Goal: Information Seeking & Learning: Learn about a topic

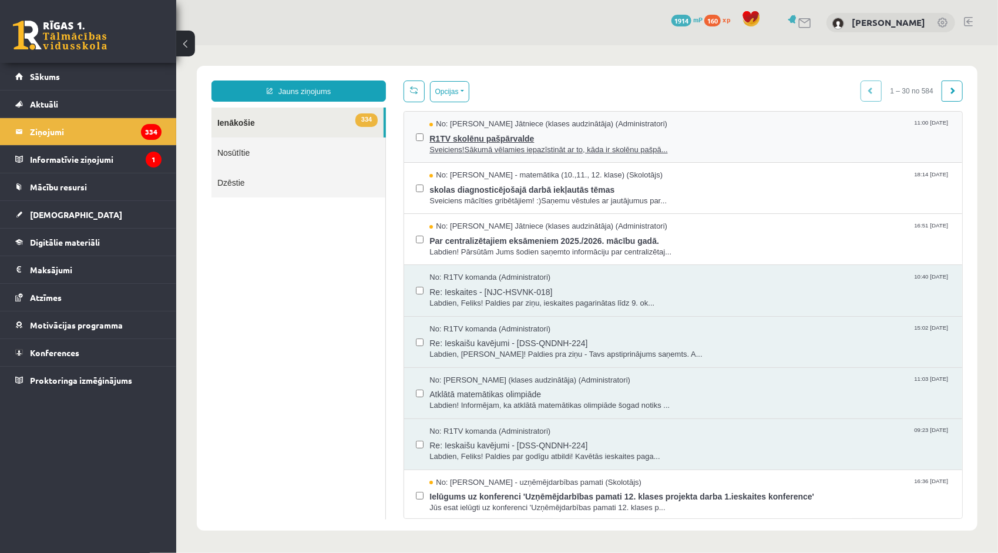
drag, startPoint x: 176, startPoint y: 45, endPoint x: 475, endPoint y: 147, distance: 316.6
click at [475, 147] on span "Sveiciens!Sākumā vēlamies iepazīstināt ar to, kāda ir skolēnu pašpā..." at bounding box center [689, 149] width 521 height 11
click at [102, 125] on legend "Ziņojumi 334" at bounding box center [96, 131] width 132 height 27
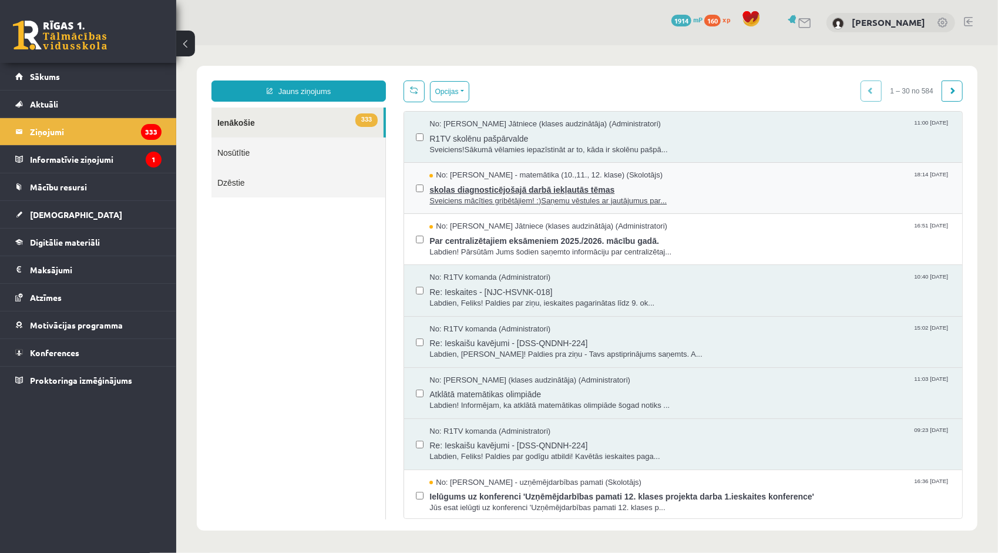
click at [484, 189] on span "skolas diagnosticējošajā darbā iekļautās tēmas" at bounding box center [689, 187] width 521 height 15
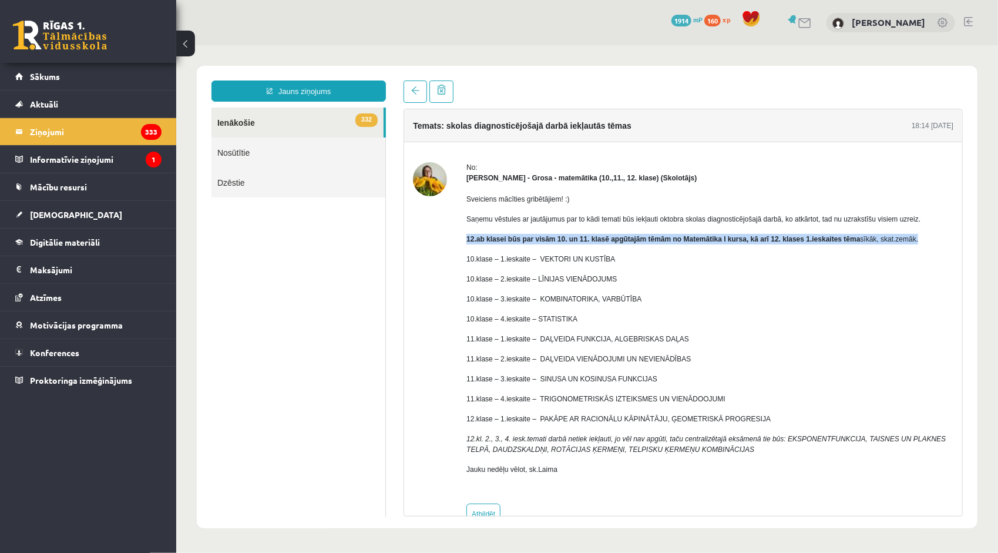
drag, startPoint x: 461, startPoint y: 238, endPoint x: 920, endPoint y: 236, distance: 459.2
click at [920, 236] on div "No: [PERSON_NAME] - matemātika (10.,11., 12. klase) (Skolotājs) Sveiciens mācīt…" at bounding box center [682, 342] width 540 height 362
click at [920, 236] on p "12.ab klasei būs par visām 10. un 11. klasē apgūtajām tēmām no Matemātika I kur…" at bounding box center [709, 238] width 487 height 11
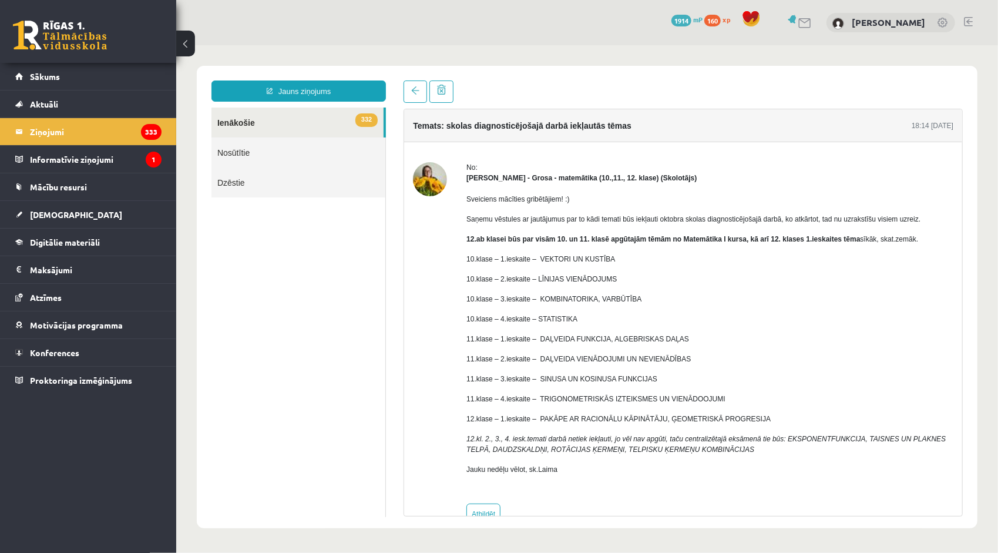
click at [908, 246] on div "Sveiciens mācīties gribētājiem! :) Saņemu vēstules ar jautājumus par to kādi te…" at bounding box center [709, 338] width 487 height 311
drag, startPoint x: 534, startPoint y: 259, endPoint x: 618, endPoint y: 254, distance: 84.7
click at [618, 254] on p "10.klase – 1.ieskaite – VEKTORI UN KUSTĪBA" at bounding box center [709, 258] width 487 height 11
click at [610, 264] on div "Sveiciens mācīties gribētājiem! :) Saņemu vēstules ar jautājumus par to kādi te…" at bounding box center [709, 338] width 487 height 311
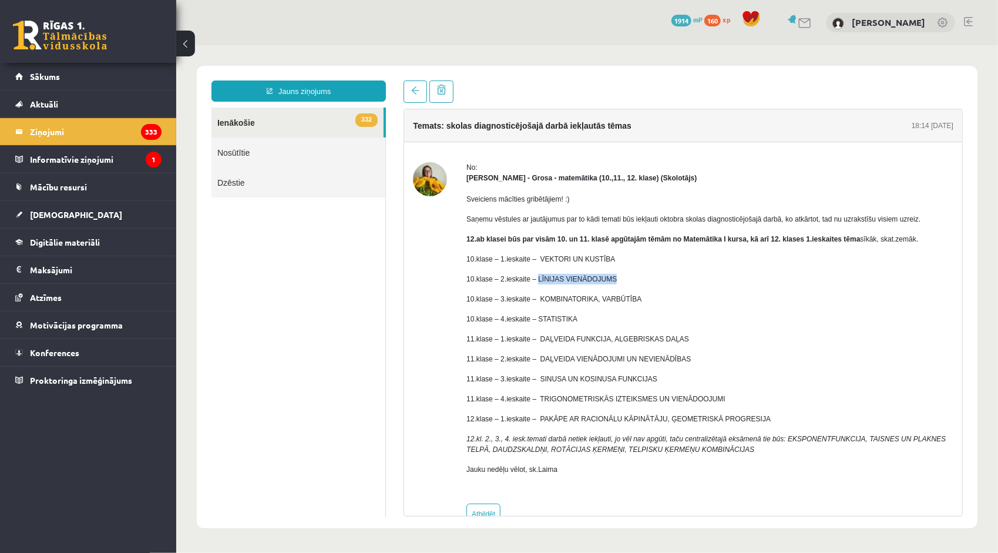
drag, startPoint x: 539, startPoint y: 274, endPoint x: 618, endPoint y: 271, distance: 79.9
click at [618, 271] on div "Sveiciens mācīties gribētājiem! :) Saņemu vēstules ar jautājumus par to kādi te…" at bounding box center [709, 338] width 487 height 311
drag, startPoint x: 608, startPoint y: 280, endPoint x: 597, endPoint y: 281, distance: 11.2
click at [608, 280] on p "10.klase – 2.ieskaite – LĪNIJAS VIENĀDOJUMS" at bounding box center [709, 278] width 487 height 11
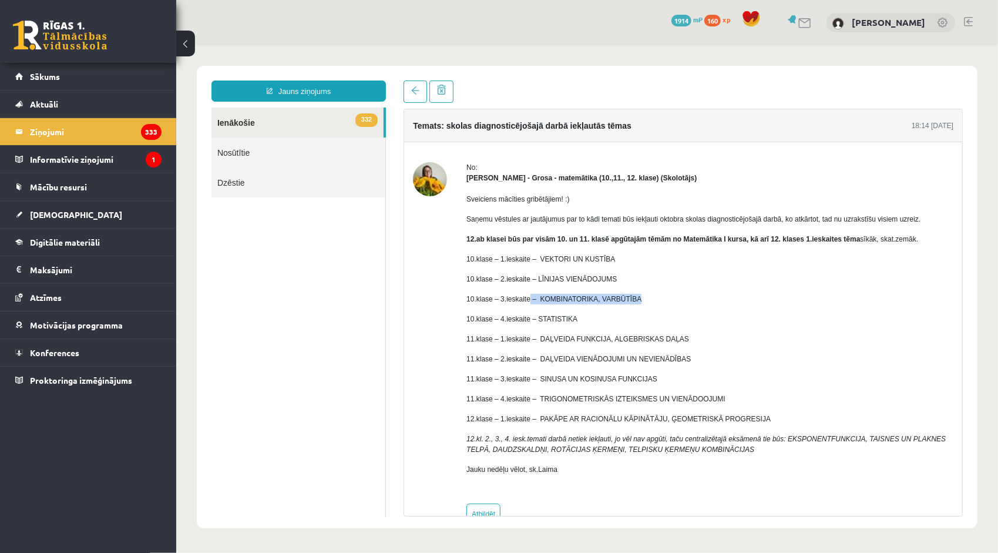
drag, startPoint x: 530, startPoint y: 292, endPoint x: 647, endPoint y: 294, distance: 116.3
click at [647, 294] on div "Sveiciens mācīties gribētājiem! :) Saņemu vēstules ar jautājumus par to kādi te…" at bounding box center [709, 338] width 487 height 311
click at [647, 294] on p "10.klase – 3.ieskaite – KOMBINATORIKA, VARBŪTĪBA" at bounding box center [709, 298] width 487 height 11
click at [640, 298] on p "10.klase – 3.ieskaite – KOMBINATORIKA, VARBŪTĪBA" at bounding box center [709, 298] width 487 height 11
click at [600, 306] on div "Sveiciens mācīties gribētājiem! :) Saņemu vēstules ar jautājumus par to kādi te…" at bounding box center [709, 338] width 487 height 311
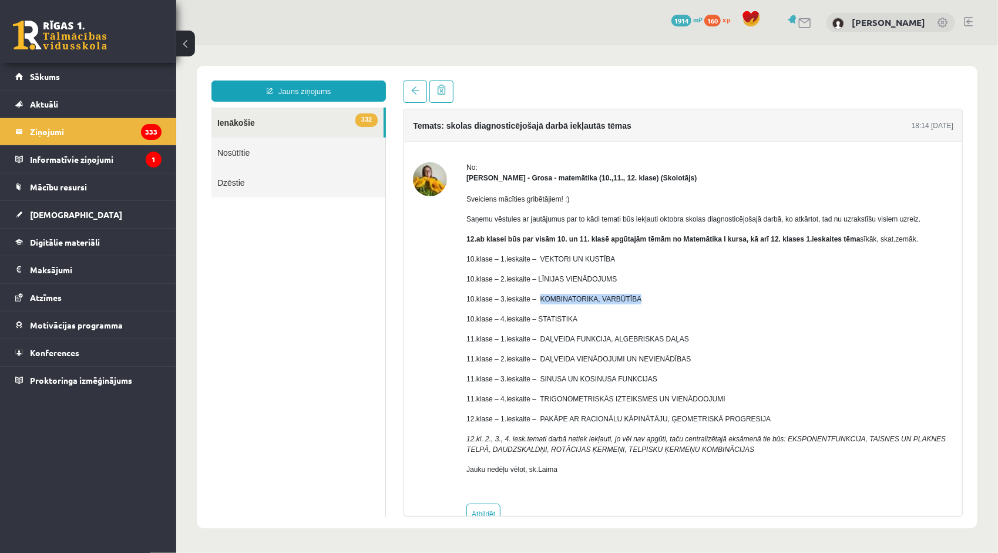
drag, startPoint x: 536, startPoint y: 298, endPoint x: 639, endPoint y: 294, distance: 102.8
click at [639, 294] on p "10.klase – 3.ieskaite – KOMBINATORIKA, VARBŪTĪBA" at bounding box center [709, 298] width 487 height 11
click at [632, 298] on p "10.klase – 3.ieskaite – KOMBINATORIKA, VARBŪTĪBA" at bounding box center [709, 298] width 487 height 11
drag, startPoint x: 538, startPoint y: 297, endPoint x: 648, endPoint y: 298, distance: 109.8
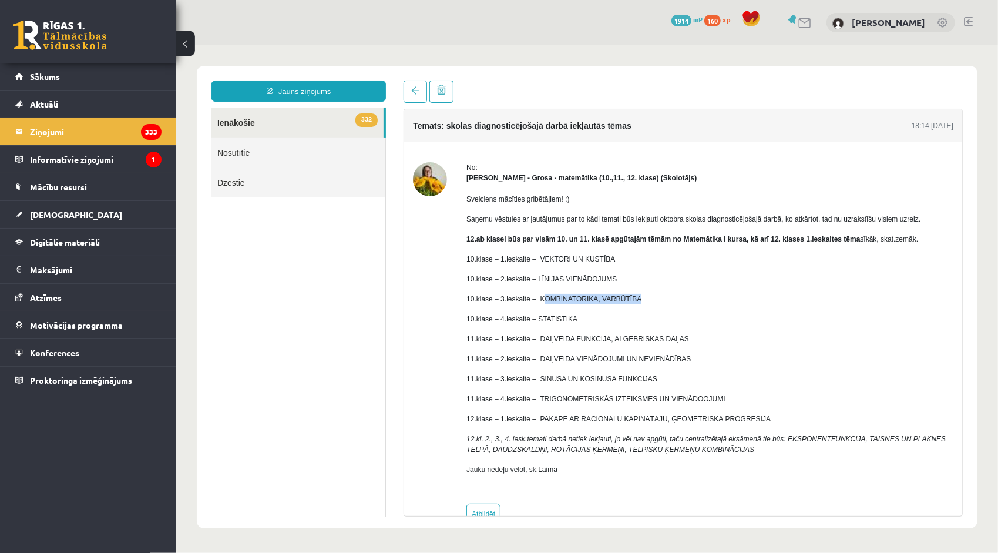
click at [648, 298] on p "10.klase – 3.ieskaite – KOMBINATORIKA, VARBŪTĪBA" at bounding box center [709, 298] width 487 height 11
click at [642, 302] on p "10.klase – 3.ieskaite – KOMBINATORIKA, VARBŪTĪBA" at bounding box center [709, 298] width 487 height 11
drag, startPoint x: 552, startPoint y: 317, endPoint x: 583, endPoint y: 314, distance: 31.2
click at [582, 314] on p "10.klase – 4.ieskaite – STATISTIKA" at bounding box center [709, 318] width 487 height 11
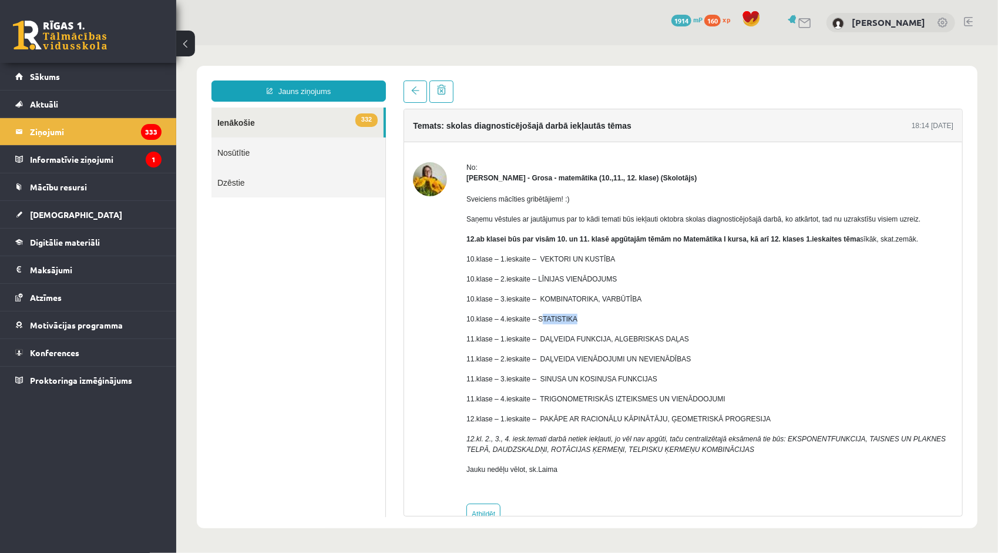
drag, startPoint x: 583, startPoint y: 314, endPoint x: 592, endPoint y: 314, distance: 8.8
click at [592, 314] on p "10.klase – 4.ieskaite – STATISTIKA" at bounding box center [709, 318] width 487 height 11
click at [578, 319] on p "10.klase – 4.ieskaite – STATISTIKA" at bounding box center [709, 318] width 487 height 11
drag, startPoint x: 570, startPoint y: 318, endPoint x: 530, endPoint y: 315, distance: 40.6
click at [530, 315] on p "10.klase – 4.ieskaite – STATISTIKA" at bounding box center [709, 318] width 487 height 11
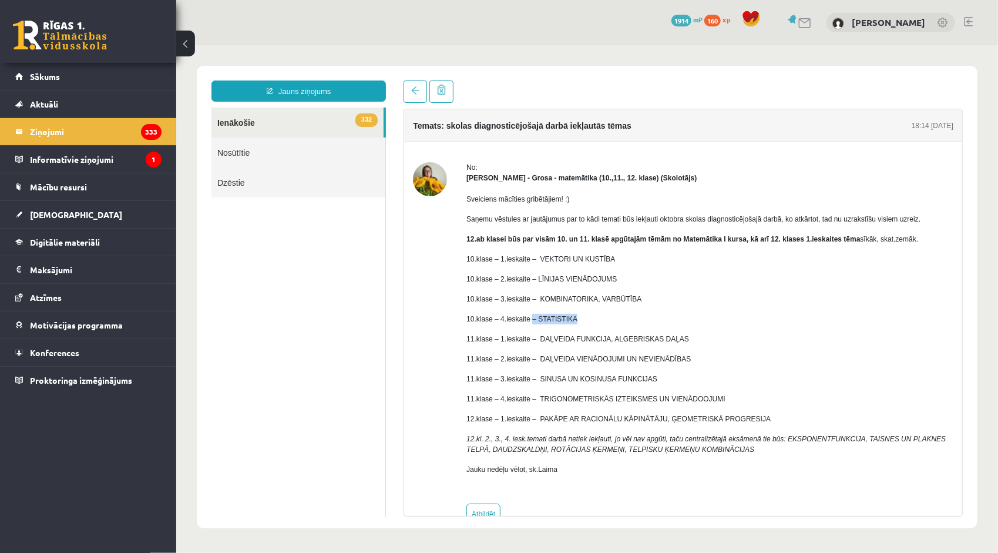
click at [530, 315] on p "10.klase – 4.ieskaite – STATISTIKA" at bounding box center [709, 318] width 487 height 11
click at [530, 318] on p "10.klase – 4.ieskaite – STATISTIKA" at bounding box center [709, 318] width 487 height 11
click at [531, 319] on p "10.klase – 4.ieskaite – STATISTIKA" at bounding box center [709, 318] width 487 height 11
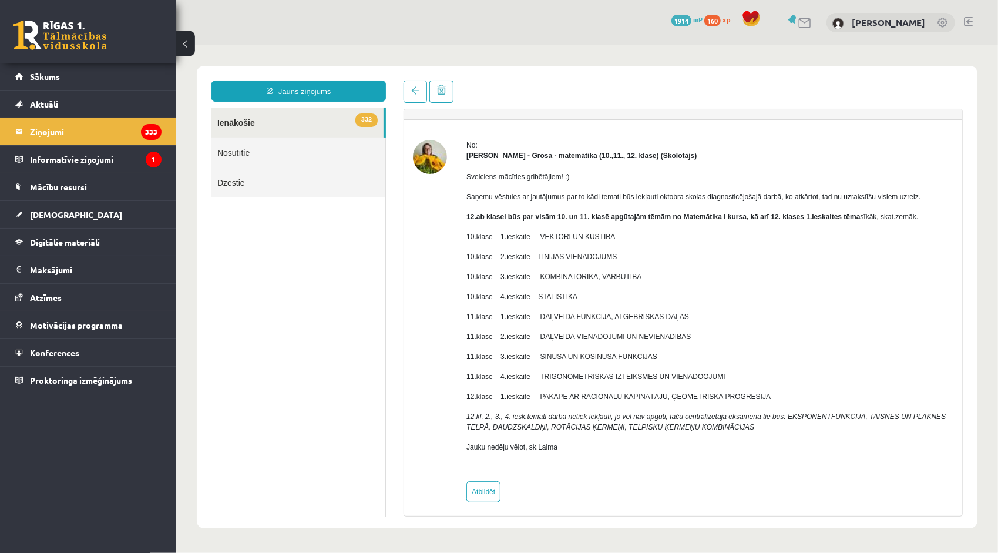
scroll to position [28, 0]
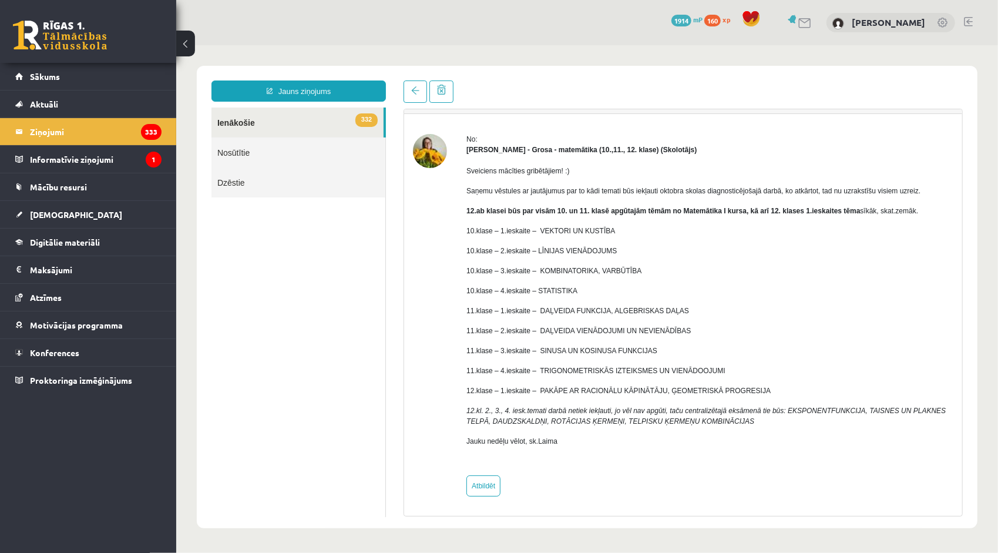
click at [322, 118] on link "332 Ienākošie" at bounding box center [297, 122] width 172 height 30
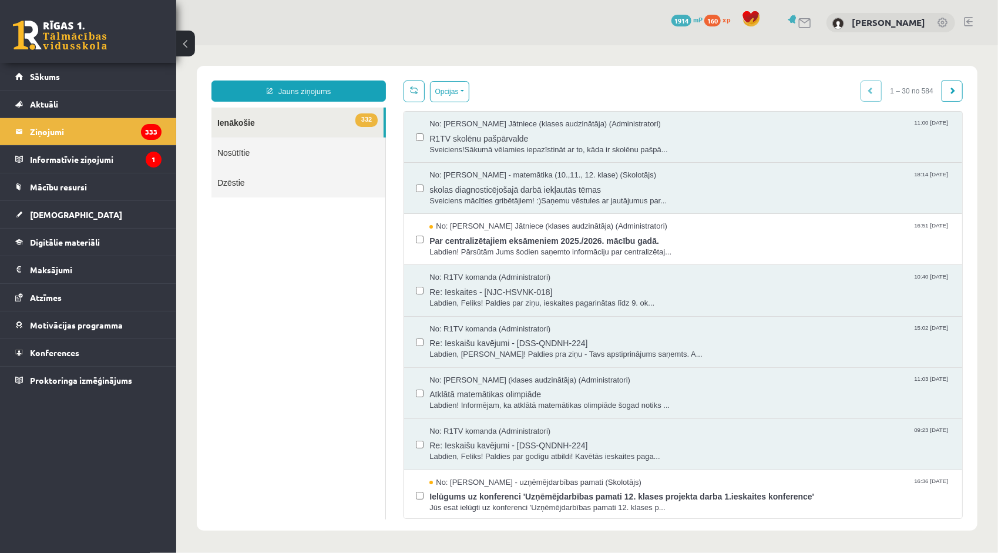
scroll to position [0, 0]
click at [443, 234] on span "Par centralizētajiem eksāmeniem 2025./2026. mācību gadā." at bounding box center [689, 238] width 521 height 15
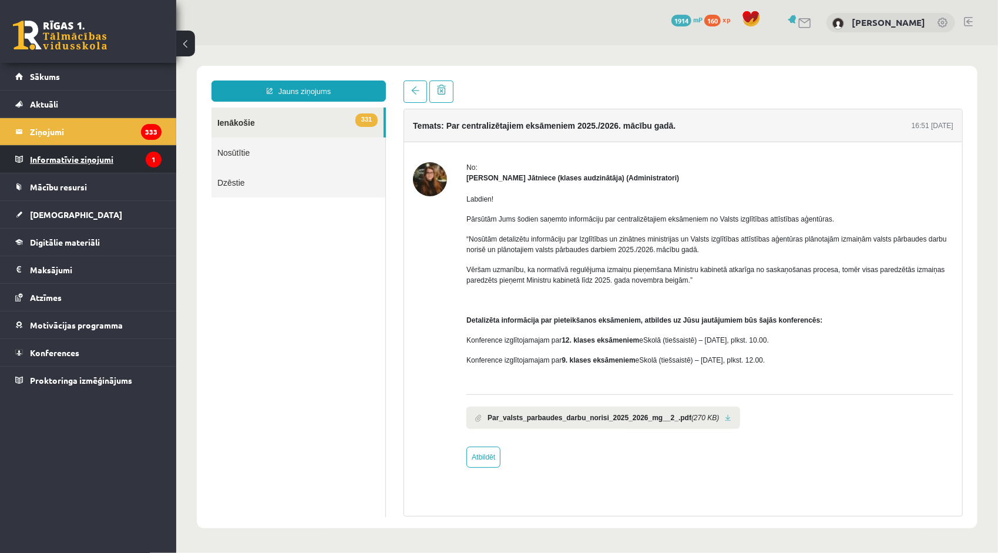
click at [61, 146] on legend "Informatīvie ziņojumi 1" at bounding box center [96, 159] width 132 height 27
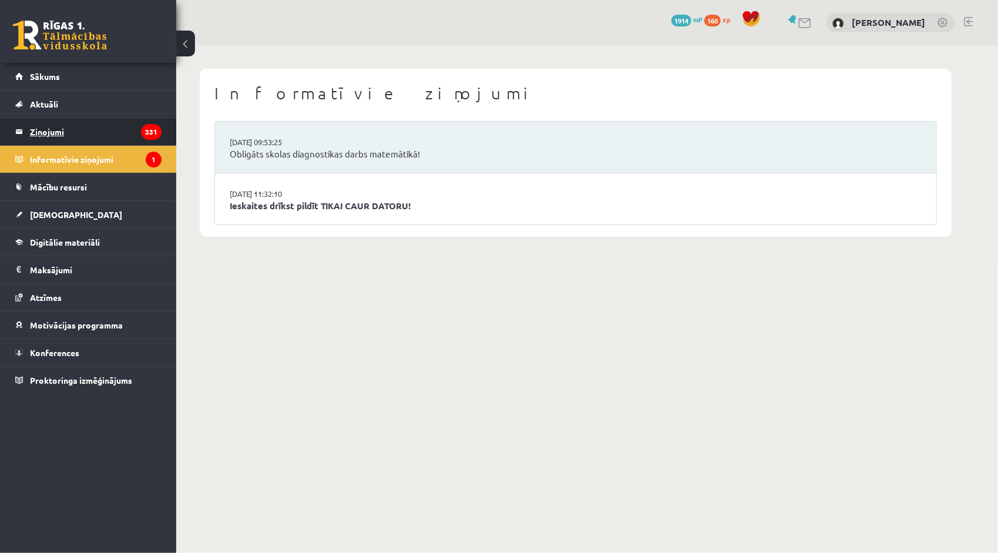
click at [69, 133] on legend "Ziņojumi 331" at bounding box center [96, 131] width 132 height 27
